Goal: Transaction & Acquisition: Register for event/course

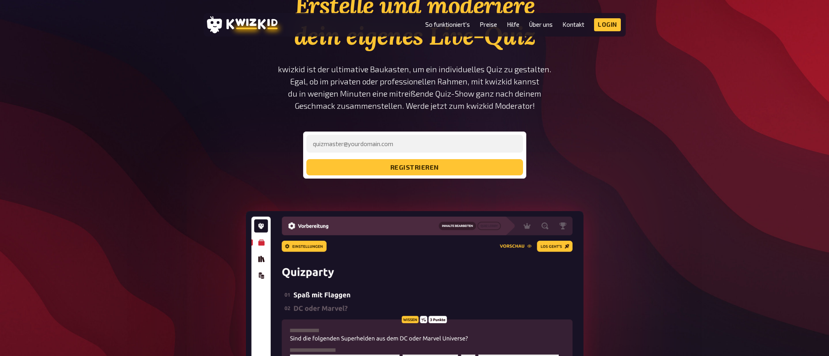
scroll to position [69, 0]
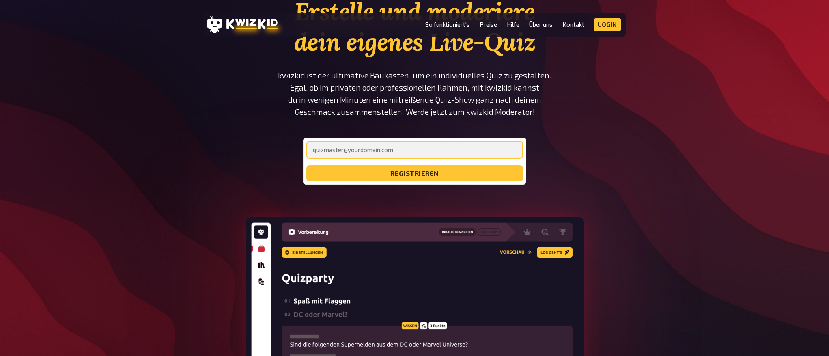
click at [373, 152] on input "email" at bounding box center [414, 150] width 217 height 18
click at [384, 147] on input "diana.zberg" at bounding box center [414, 150] width 217 height 18
type input "diana.zberg@geniusmedia.ch"
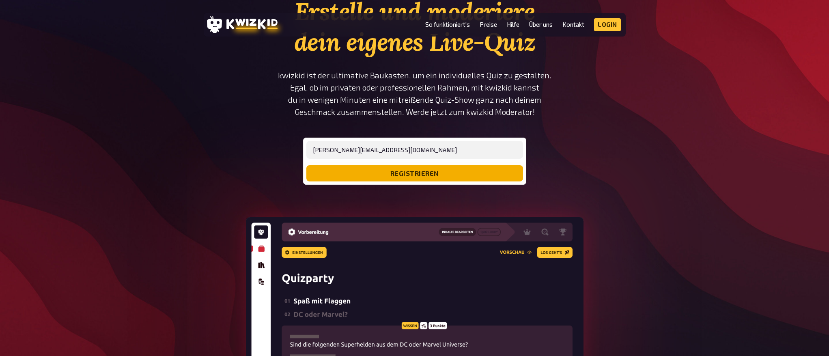
click at [402, 173] on button "registrieren" at bounding box center [414, 173] width 217 height 16
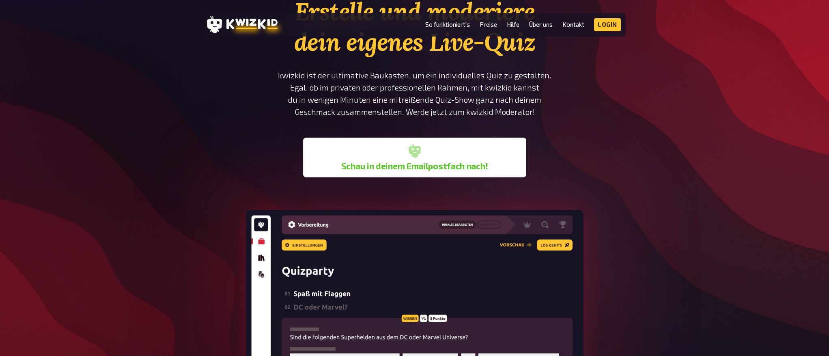
click at [415, 164] on b "Schau in deinem Emailpostfach nach!" at bounding box center [414, 166] width 147 height 10
click at [420, 148] on icon at bounding box center [414, 151] width 12 height 14
click at [434, 24] on link "So funktioniert's" at bounding box center [447, 24] width 45 height 7
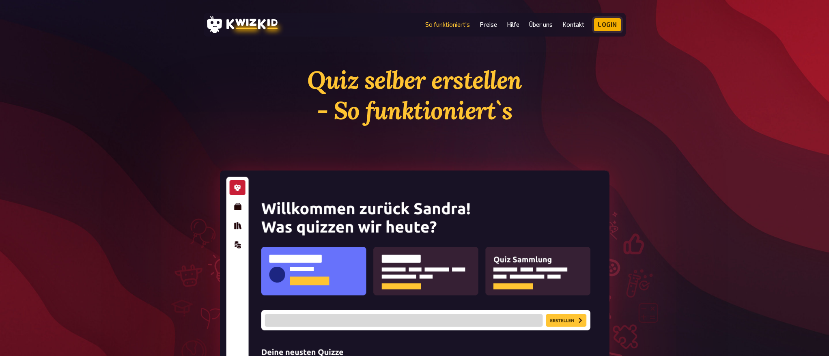
click at [606, 25] on link "Login" at bounding box center [607, 24] width 27 height 13
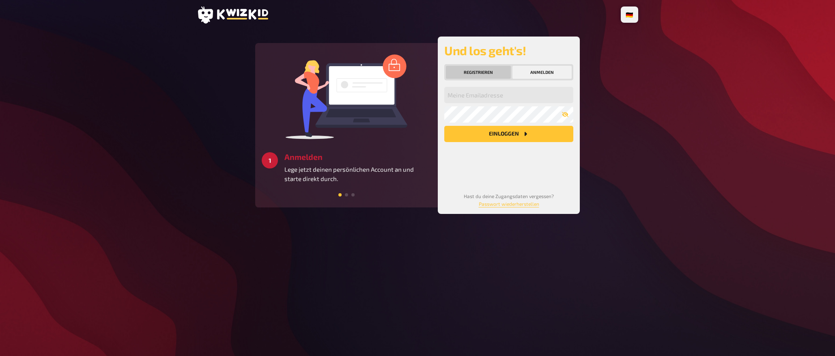
click at [489, 75] on button "Registrieren" at bounding box center [478, 72] width 65 height 13
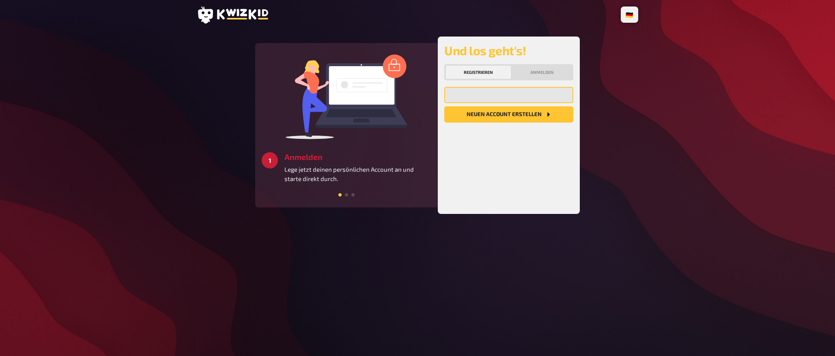
click at [488, 97] on input "email" at bounding box center [508, 95] width 129 height 16
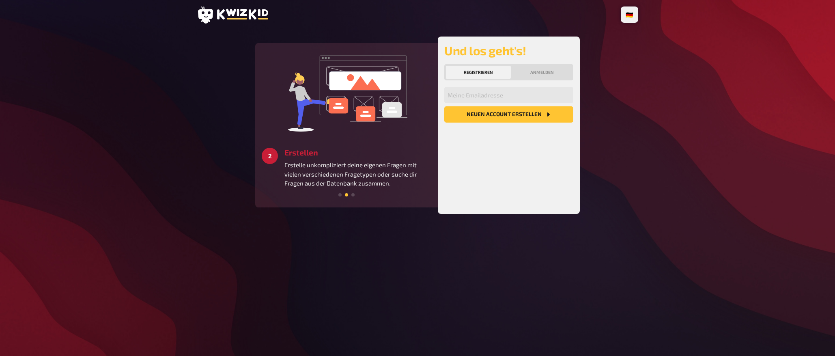
click at [676, 65] on div "🇩🇪 Deutsch 🇺🇸 English 🇳🇱 Nederlands 3 Starten Schaffe ein besonderes Quizerlebn…" at bounding box center [417, 178] width 835 height 356
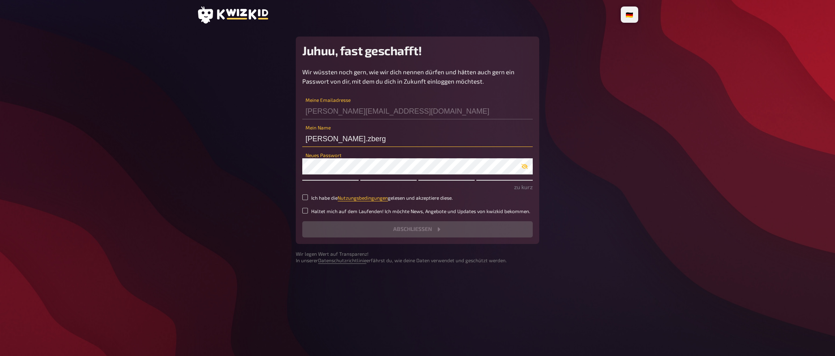
drag, startPoint x: 347, startPoint y: 140, endPoint x: 324, endPoint y: 141, distance: 22.7
click at [324, 141] on input "diana.zberg" at bounding box center [417, 139] width 230 height 16
click at [326, 139] on input "diana.zberg" at bounding box center [417, 139] width 230 height 16
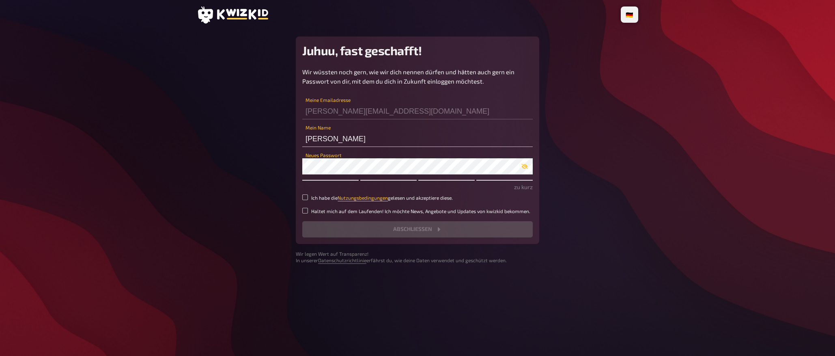
type input "Diana"
